Goal: Complete application form

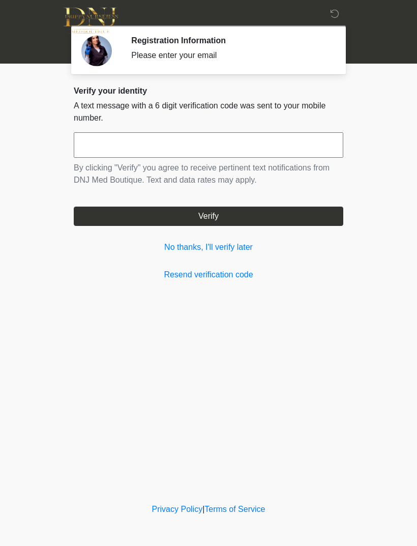
click at [187, 143] on input "text" at bounding box center [209, 144] width 270 height 25
click at [234, 279] on link "Resend verification code" at bounding box center [209, 275] width 270 height 12
click at [231, 272] on link "Resend verification code" at bounding box center [209, 275] width 270 height 12
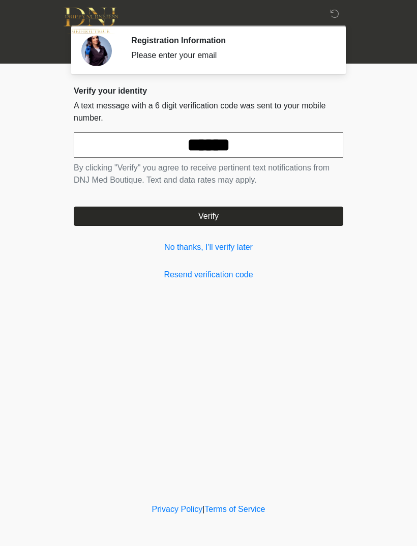
click at [284, 221] on button "Verify" at bounding box center [209, 216] width 270 height 19
click at [292, 146] on input "******" at bounding box center [209, 144] width 270 height 25
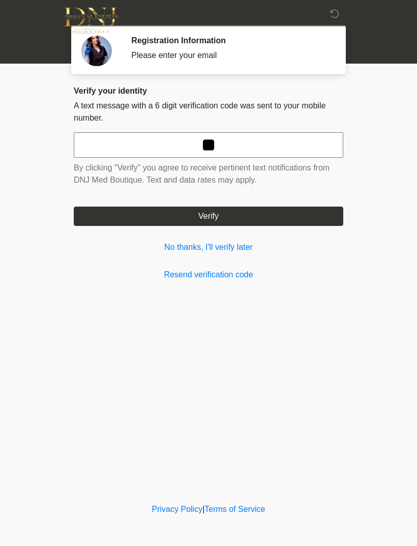
type input "*"
type input "******"
click at [242, 255] on div "Verify your identity A text message with a 6 digit verification code was sent t…" at bounding box center [209, 183] width 270 height 195
click at [245, 251] on link "No thanks, I'll verify later" at bounding box center [209, 247] width 270 height 12
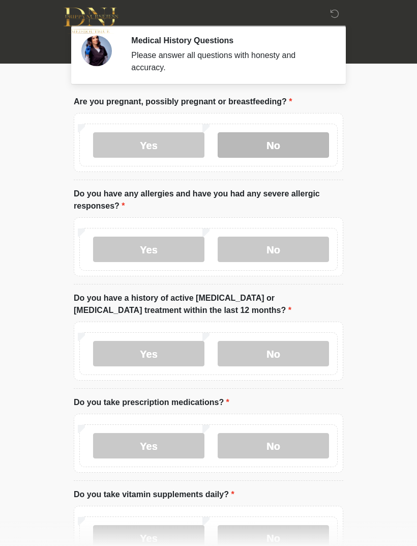
click at [287, 144] on label "No" at bounding box center [273, 144] width 111 height 25
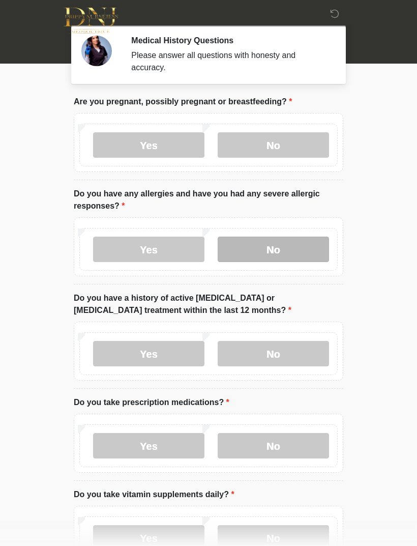
click at [277, 242] on label "No" at bounding box center [273, 249] width 111 height 25
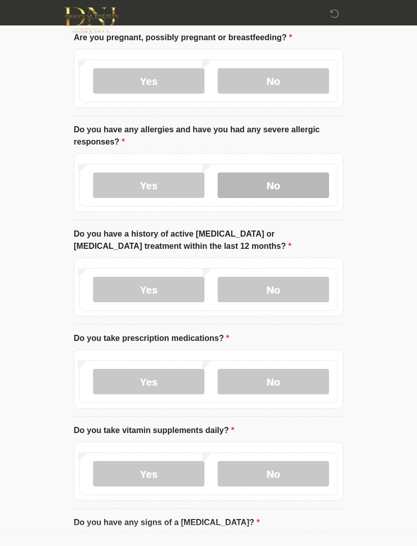
scroll to position [76, 0]
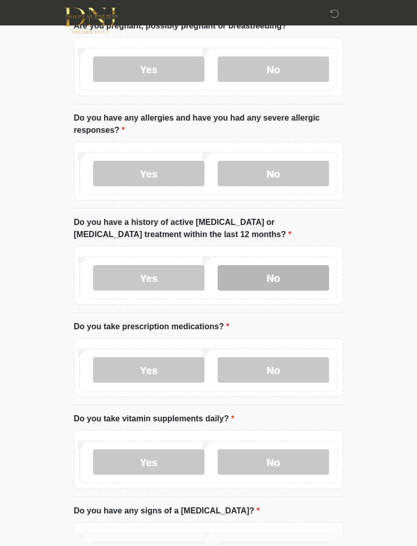
click at [310, 276] on label "No" at bounding box center [273, 277] width 111 height 25
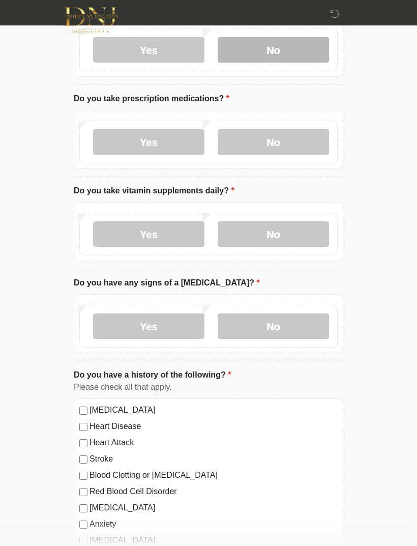
scroll to position [304, 0]
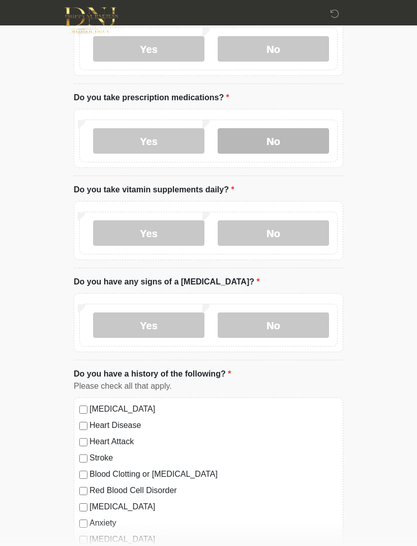
click at [302, 141] on label "No" at bounding box center [273, 141] width 111 height 25
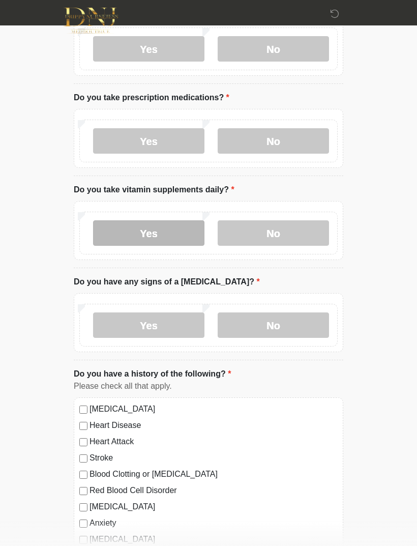
click at [159, 228] on label "Yes" at bounding box center [148, 232] width 111 height 25
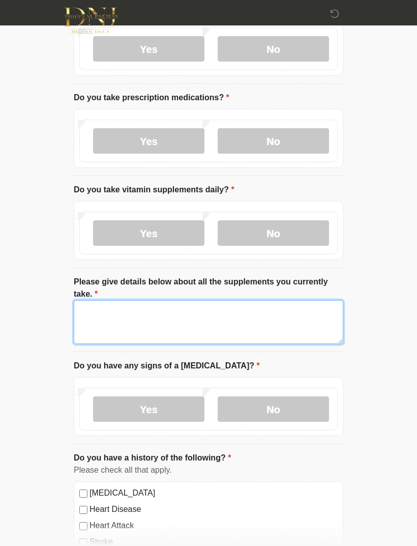
click at [186, 321] on textarea "Please give details below about all the supplements you currently take." at bounding box center [209, 322] width 270 height 44
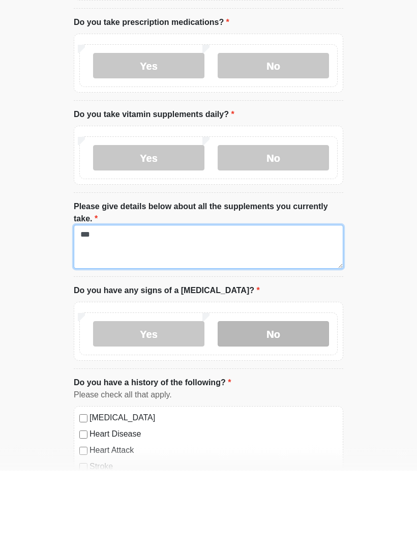
type textarea "***"
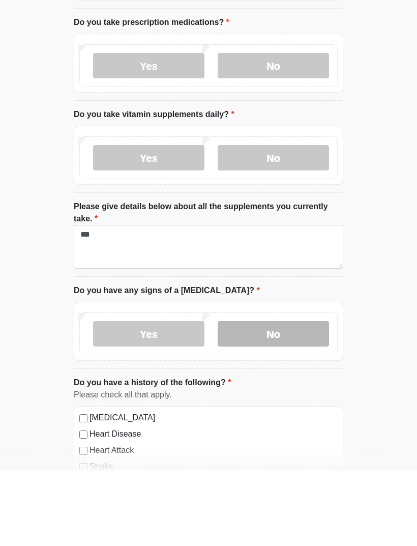
click at [287, 397] on label "No" at bounding box center [273, 409] width 111 height 25
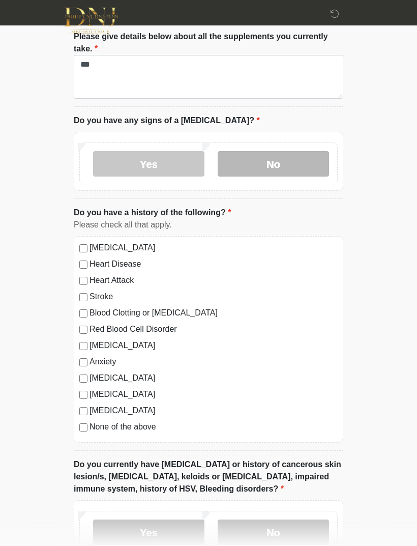
scroll to position [555, 0]
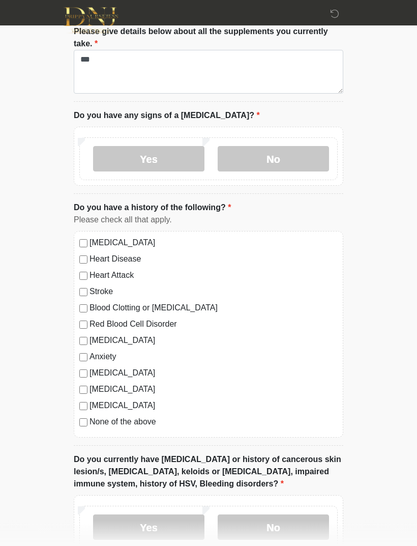
click at [141, 416] on label "None of the above" at bounding box center [214, 422] width 248 height 12
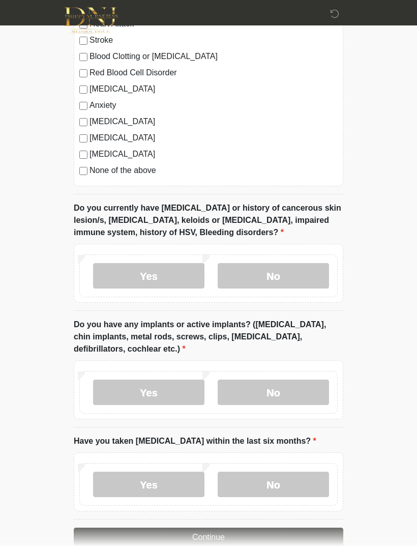
scroll to position [827, 0]
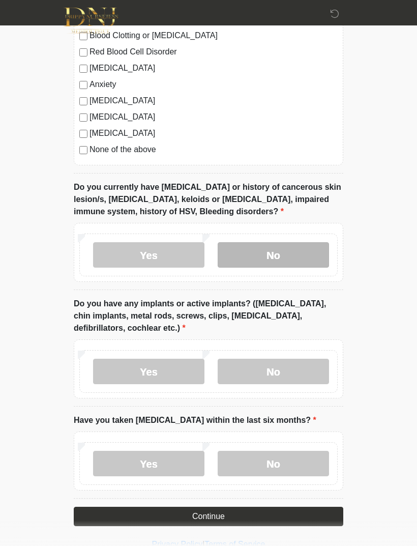
click at [304, 253] on label "No" at bounding box center [273, 254] width 111 height 25
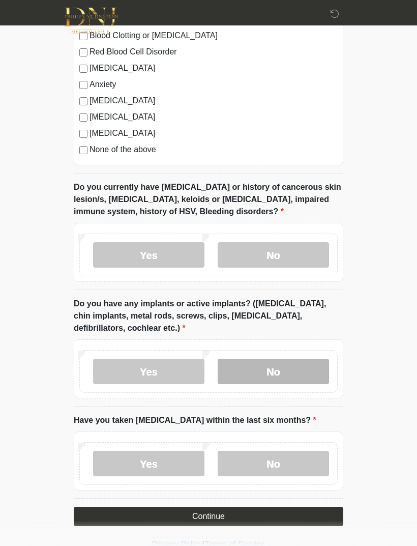
click at [293, 375] on label "No" at bounding box center [273, 371] width 111 height 25
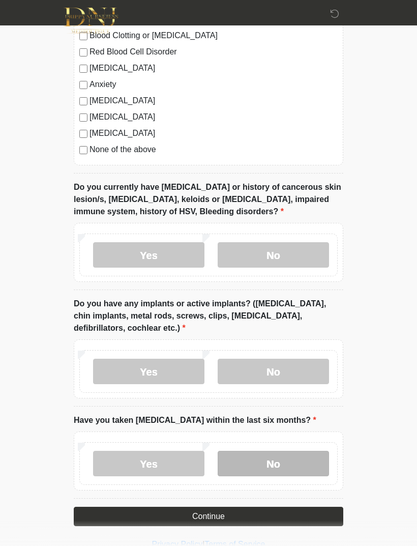
click at [275, 461] on label "No" at bounding box center [273, 463] width 111 height 25
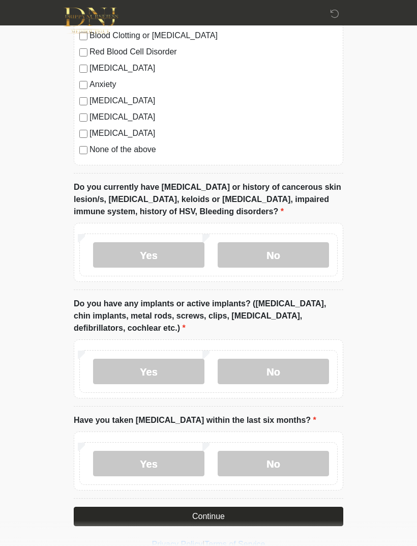
click at [244, 513] on button "Continue" at bounding box center [209, 516] width 270 height 19
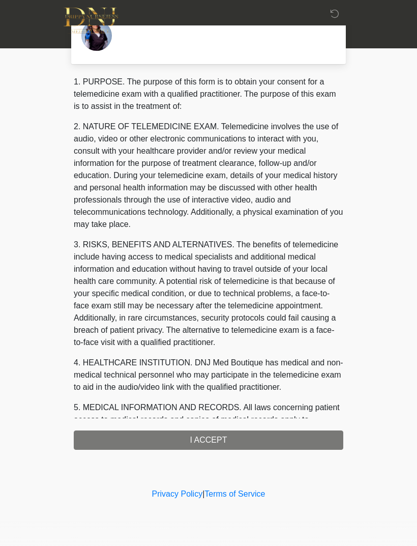
scroll to position [0, 0]
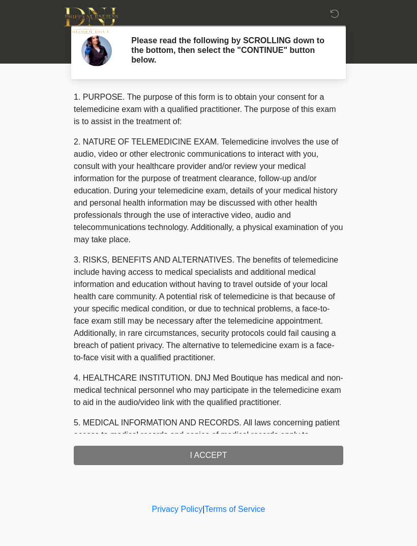
click at [239, 452] on div "1. PURPOSE. The purpose of this form is to obtain your consent for a telemedici…" at bounding box center [209, 278] width 270 height 374
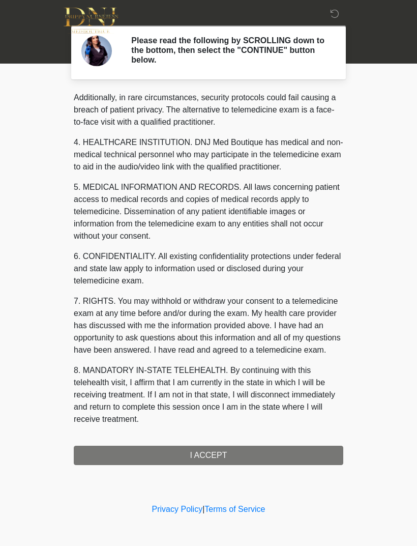
click at [290, 454] on div "1. PURPOSE. The purpose of this form is to obtain your consent for a telemedici…" at bounding box center [209, 278] width 270 height 374
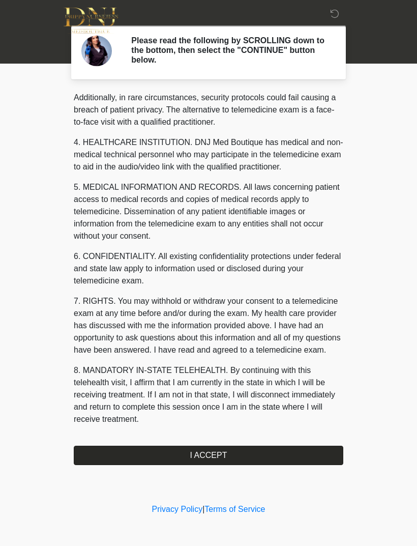
click at [276, 450] on button "I ACCEPT" at bounding box center [209, 455] width 270 height 19
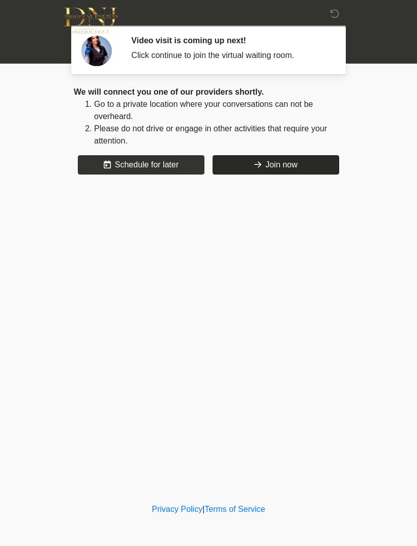
click at [243, 159] on button "Join now" at bounding box center [276, 164] width 127 height 19
